Goal: Task Accomplishment & Management: Manage account settings

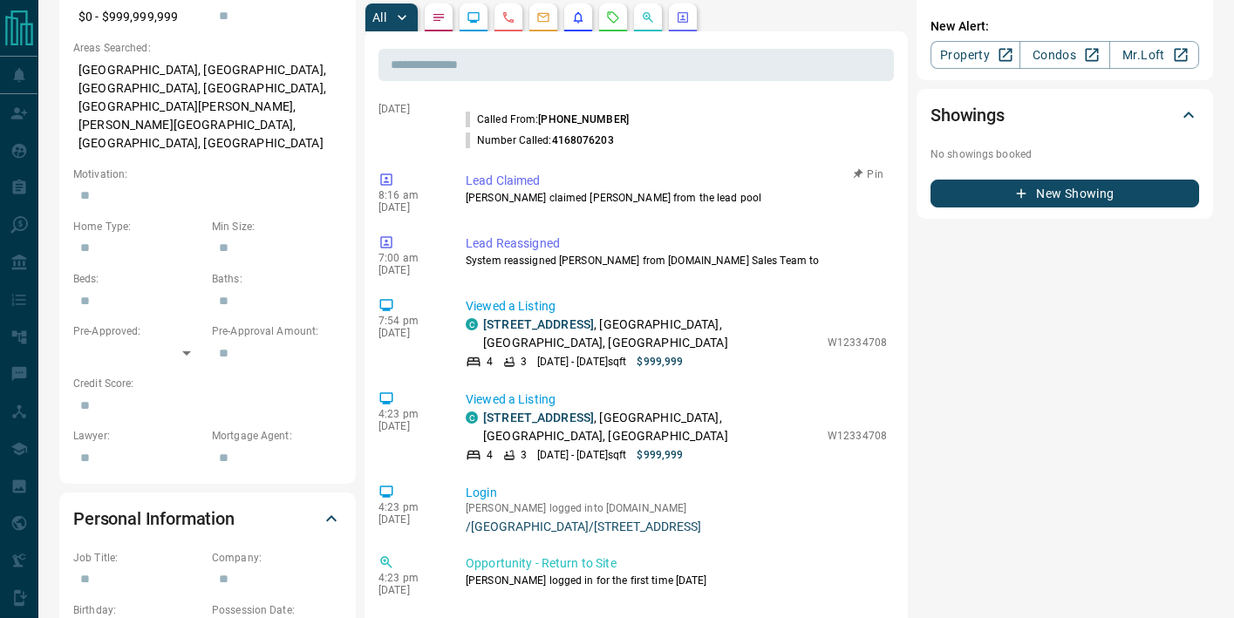
scroll to position [522, 0]
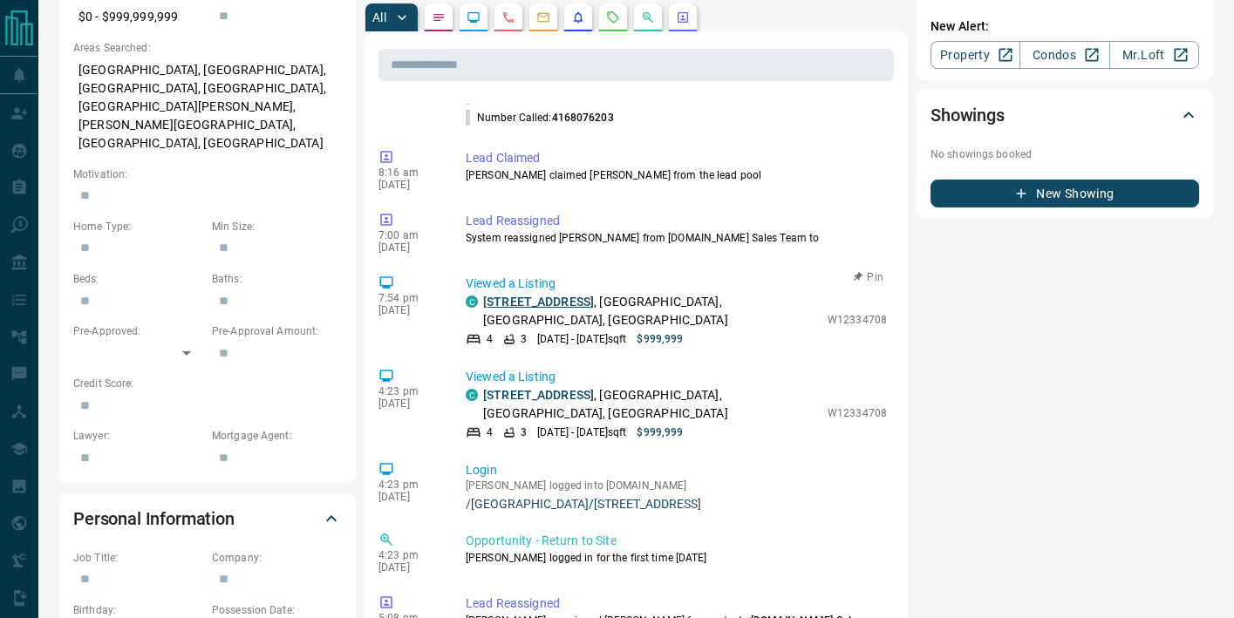
click at [544, 295] on link "[STREET_ADDRESS]" at bounding box center [538, 302] width 111 height 14
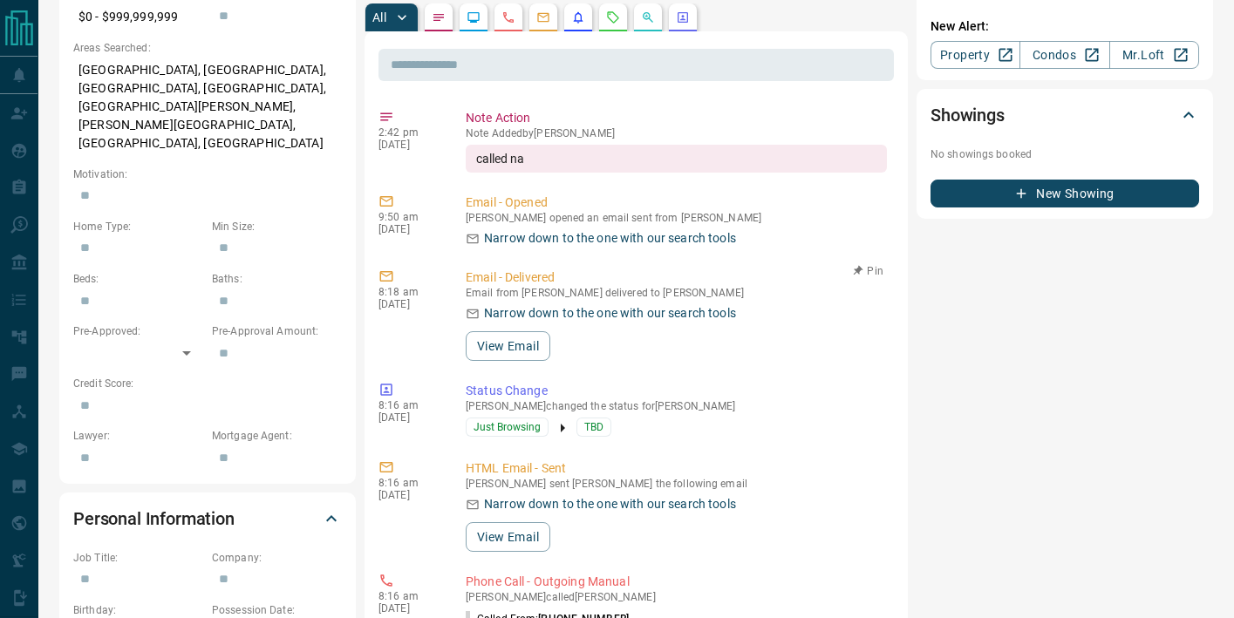
scroll to position [0, 0]
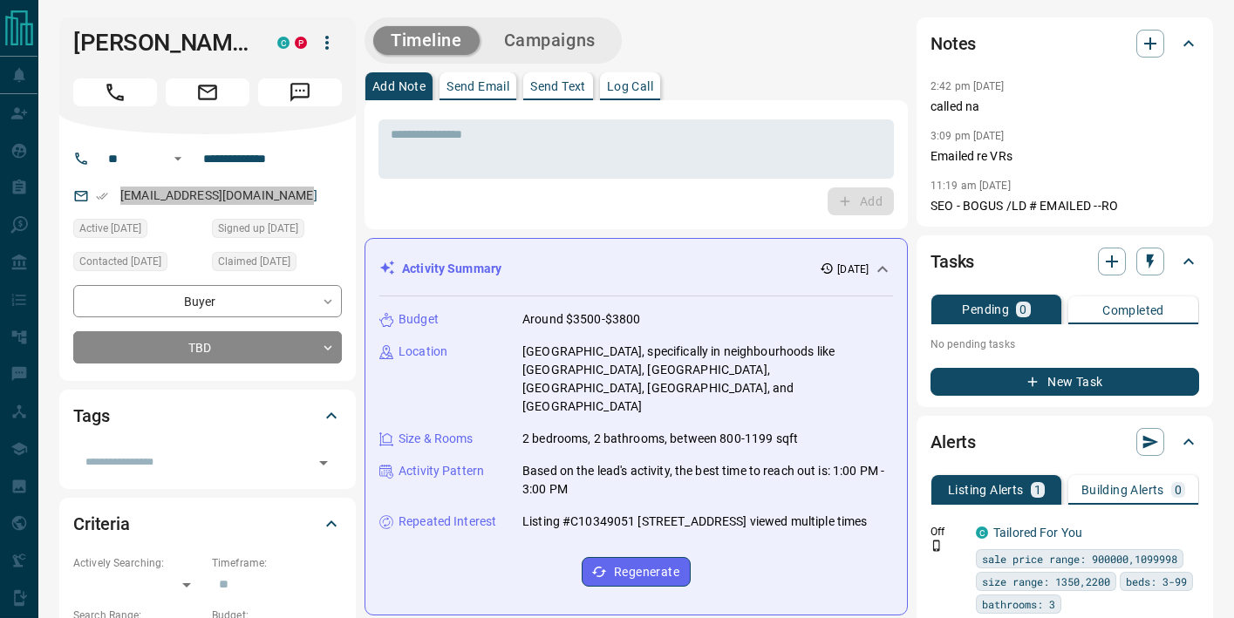
drag, startPoint x: 229, startPoint y: 192, endPoint x: 113, endPoint y: 8, distance: 217.5
click at [460, 134] on textarea at bounding box center [636, 149] width 491 height 44
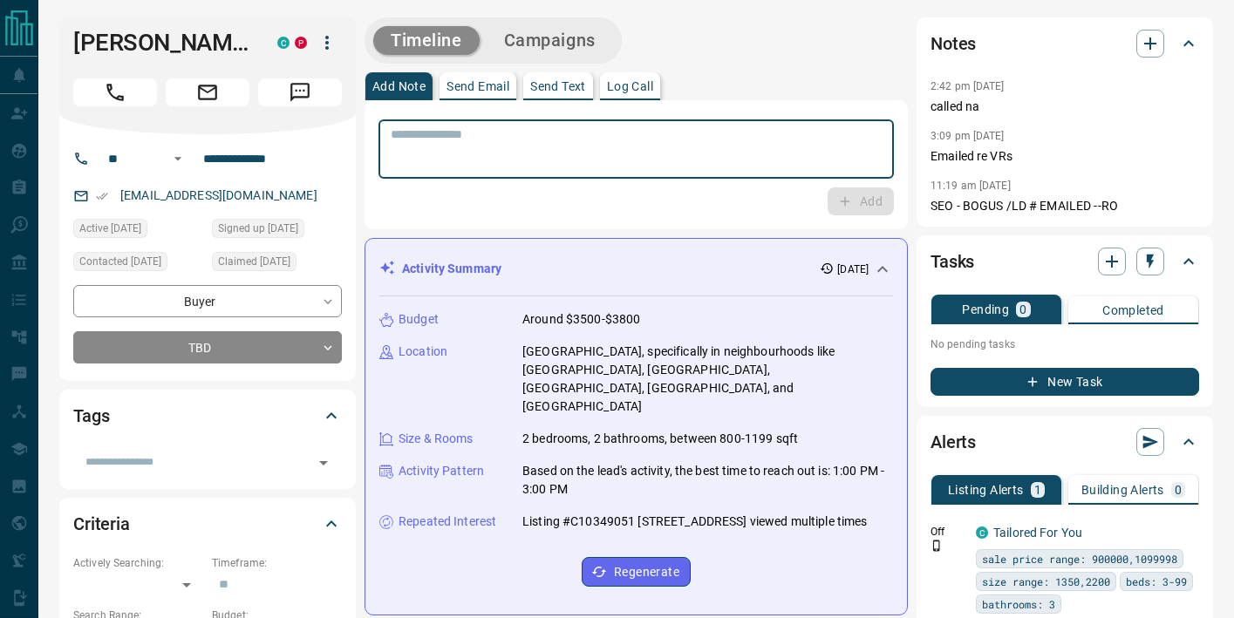
click at [460, 134] on textarea at bounding box center [636, 149] width 491 height 44
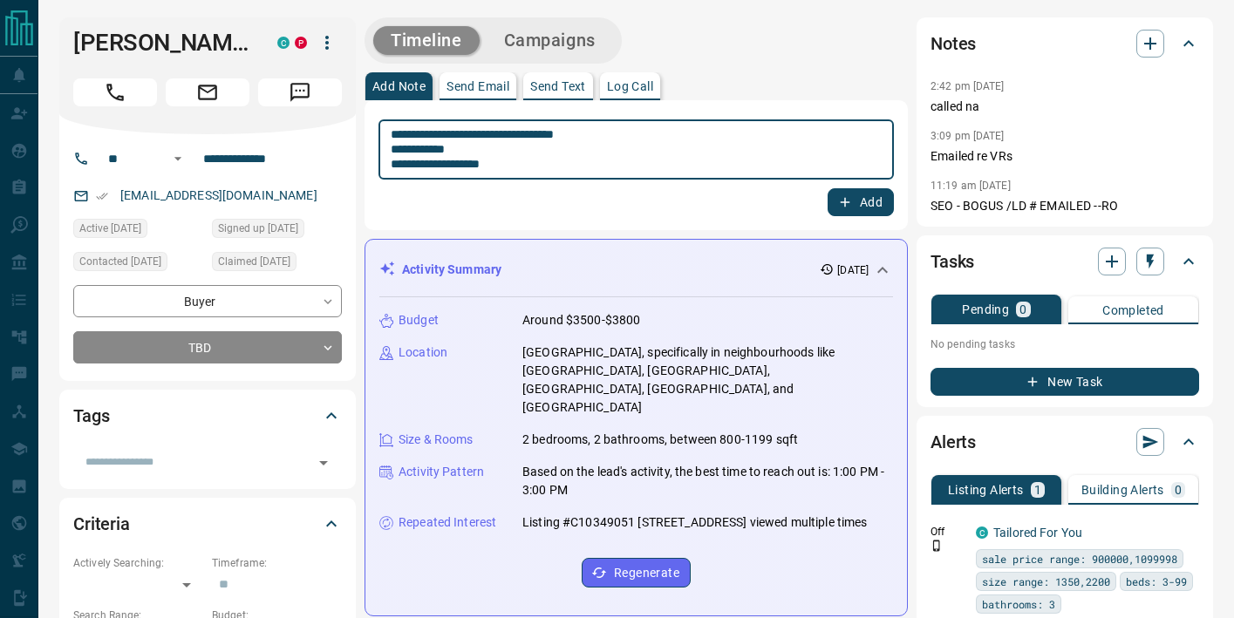
type textarea "**********"
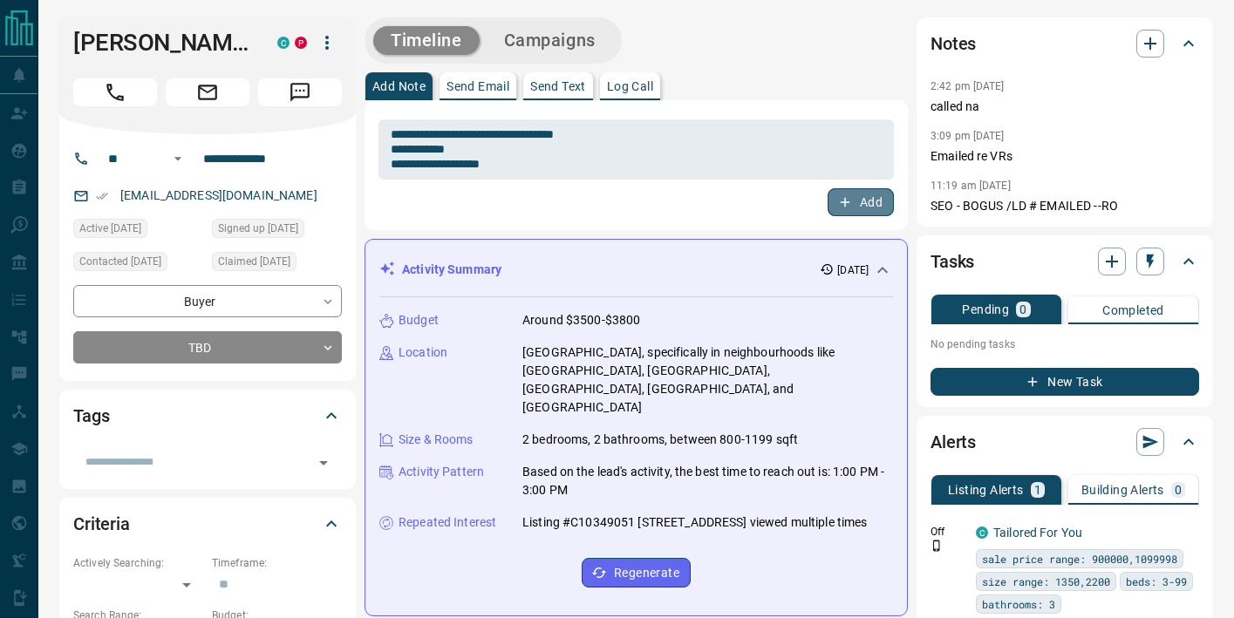
drag, startPoint x: 868, startPoint y: 199, endPoint x: 760, endPoint y: 225, distance: 110.4
click at [865, 200] on button "Add" at bounding box center [861, 202] width 66 height 28
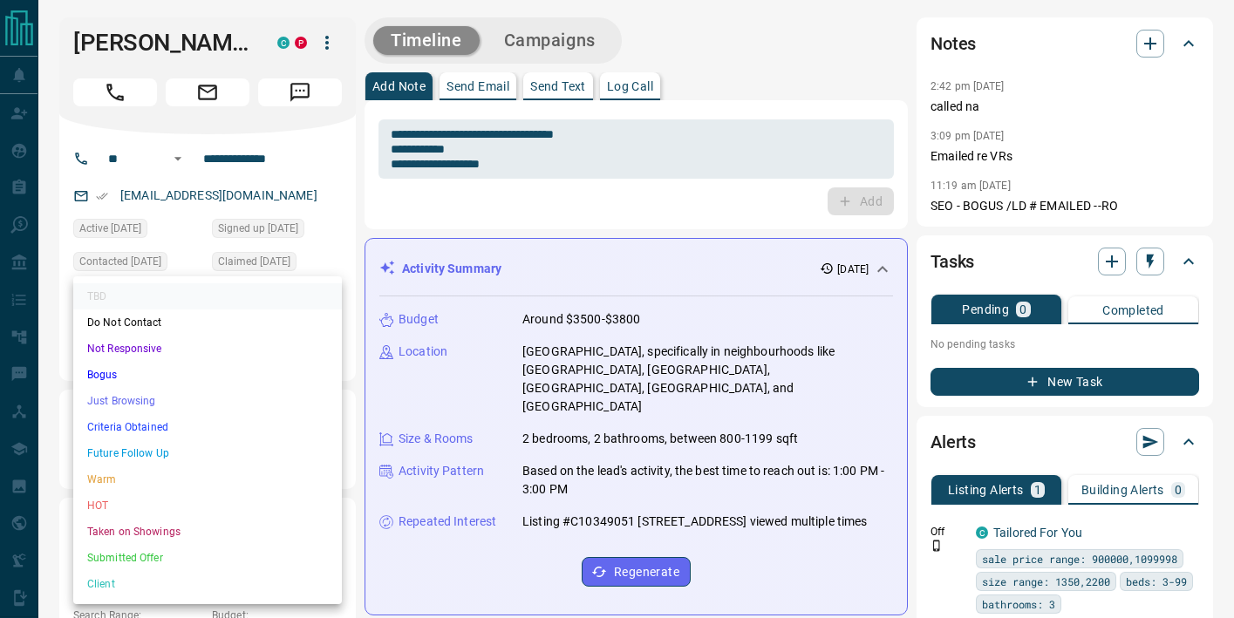
click at [247, 441] on li "Future Follow Up" at bounding box center [207, 453] width 269 height 26
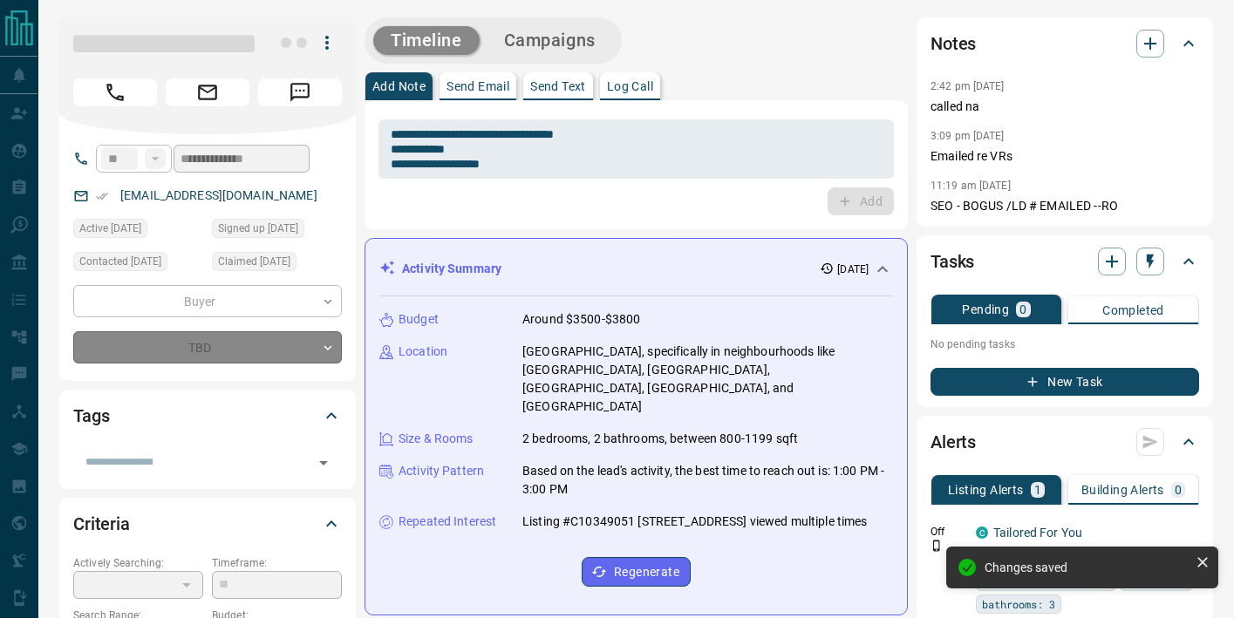
click at [214, 353] on div "TBD" at bounding box center [207, 347] width 269 height 32
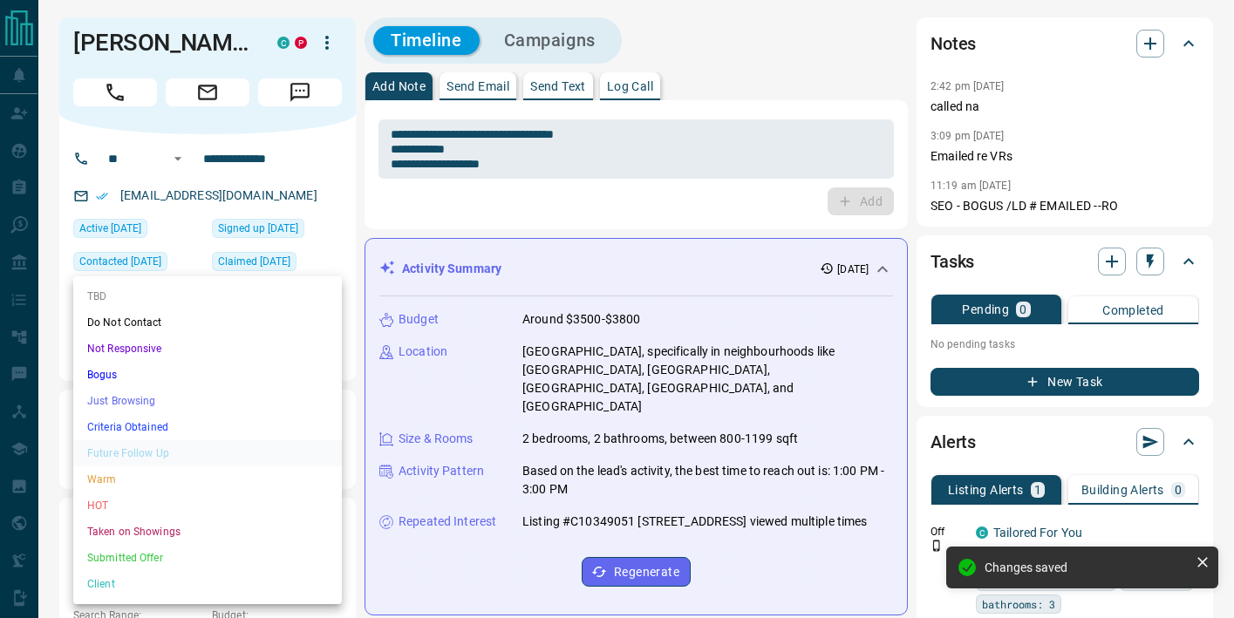
click at [185, 399] on li "Just Browsing" at bounding box center [207, 401] width 269 height 26
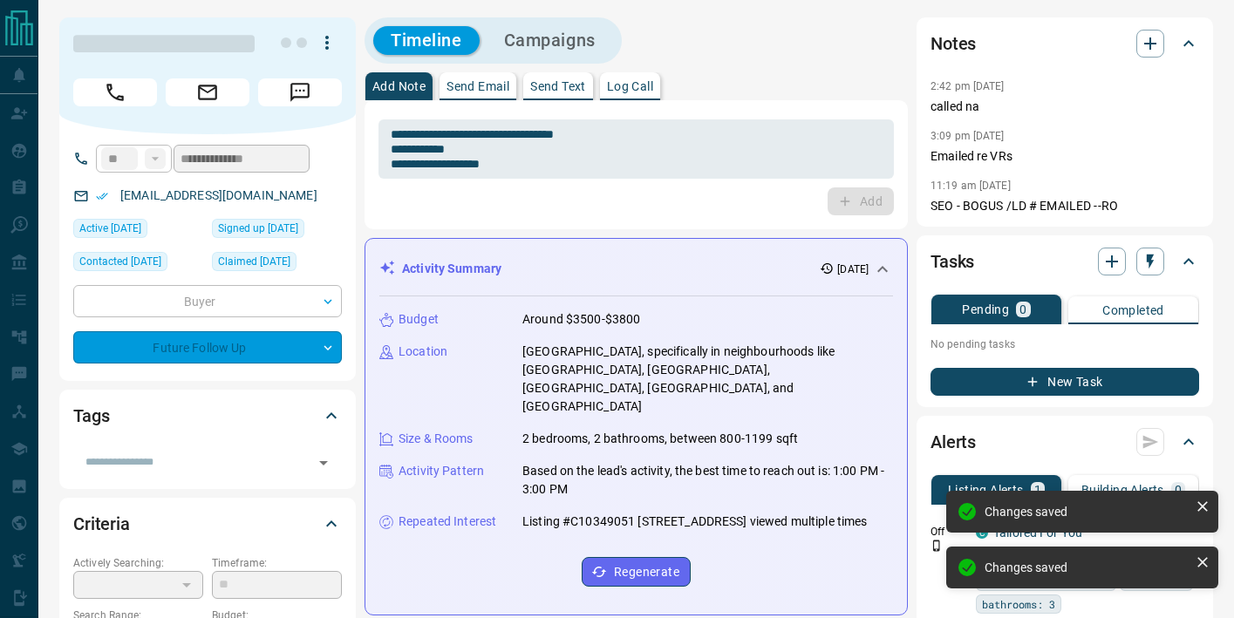
type input "*"
